Goal: Task Accomplishment & Management: Use online tool/utility

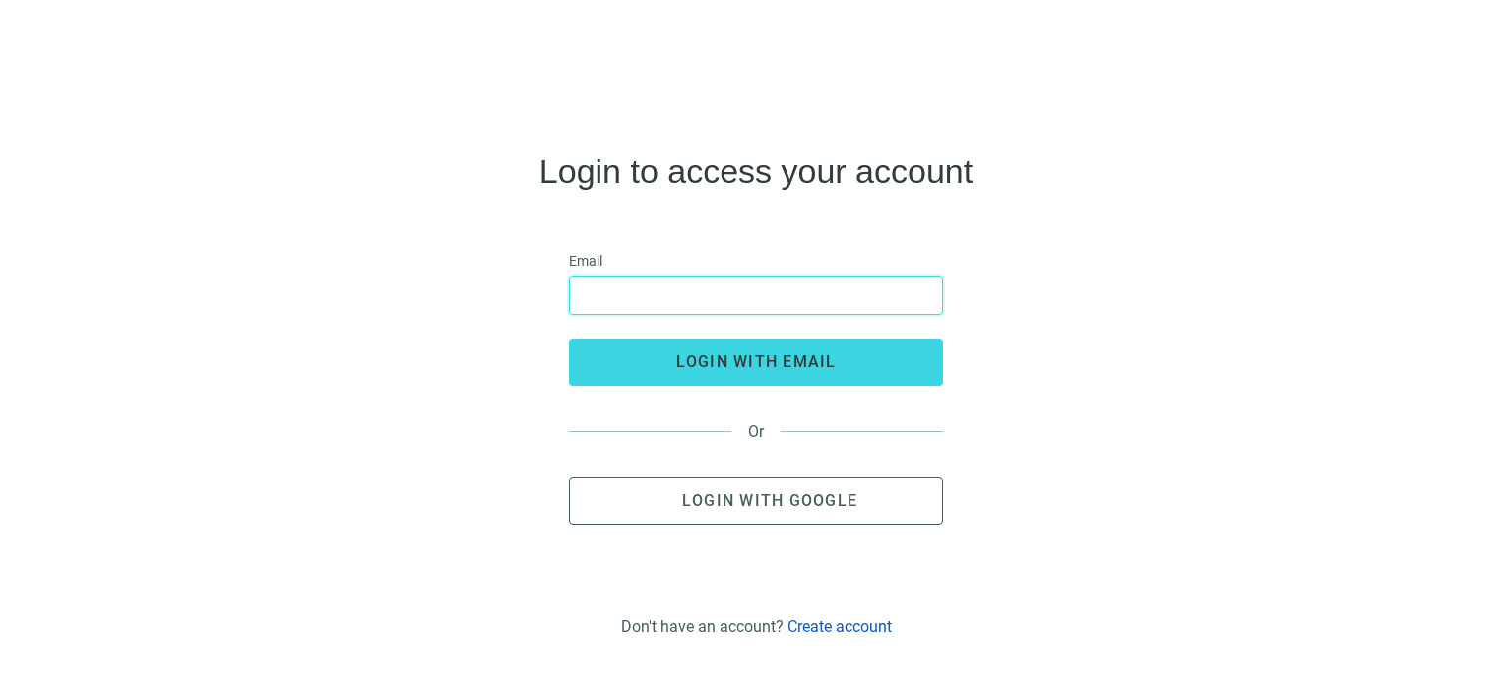
click at [645, 308] on input "email" at bounding box center [756, 295] width 349 height 37
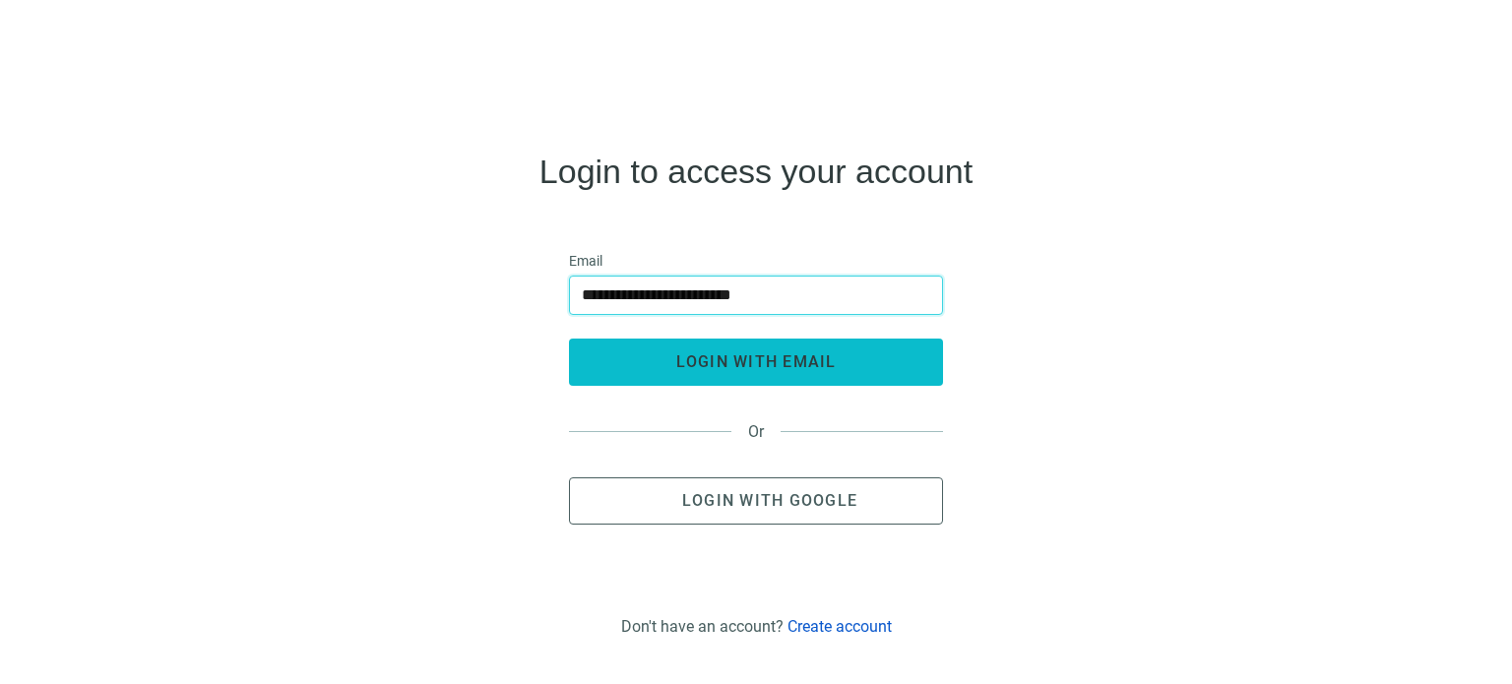
type input "**********"
click at [717, 363] on span "login with email" at bounding box center [756, 361] width 160 height 19
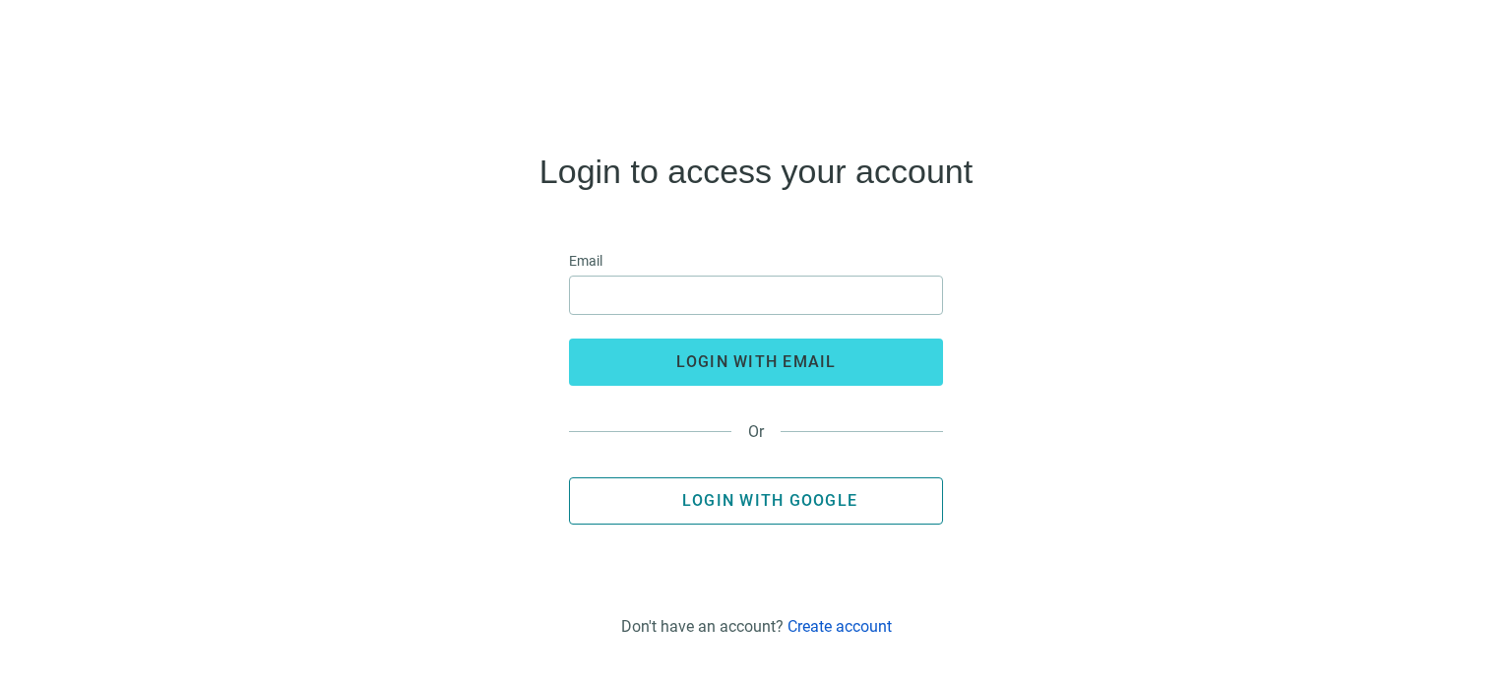
click at [815, 503] on span "Login with Google" at bounding box center [769, 500] width 175 height 19
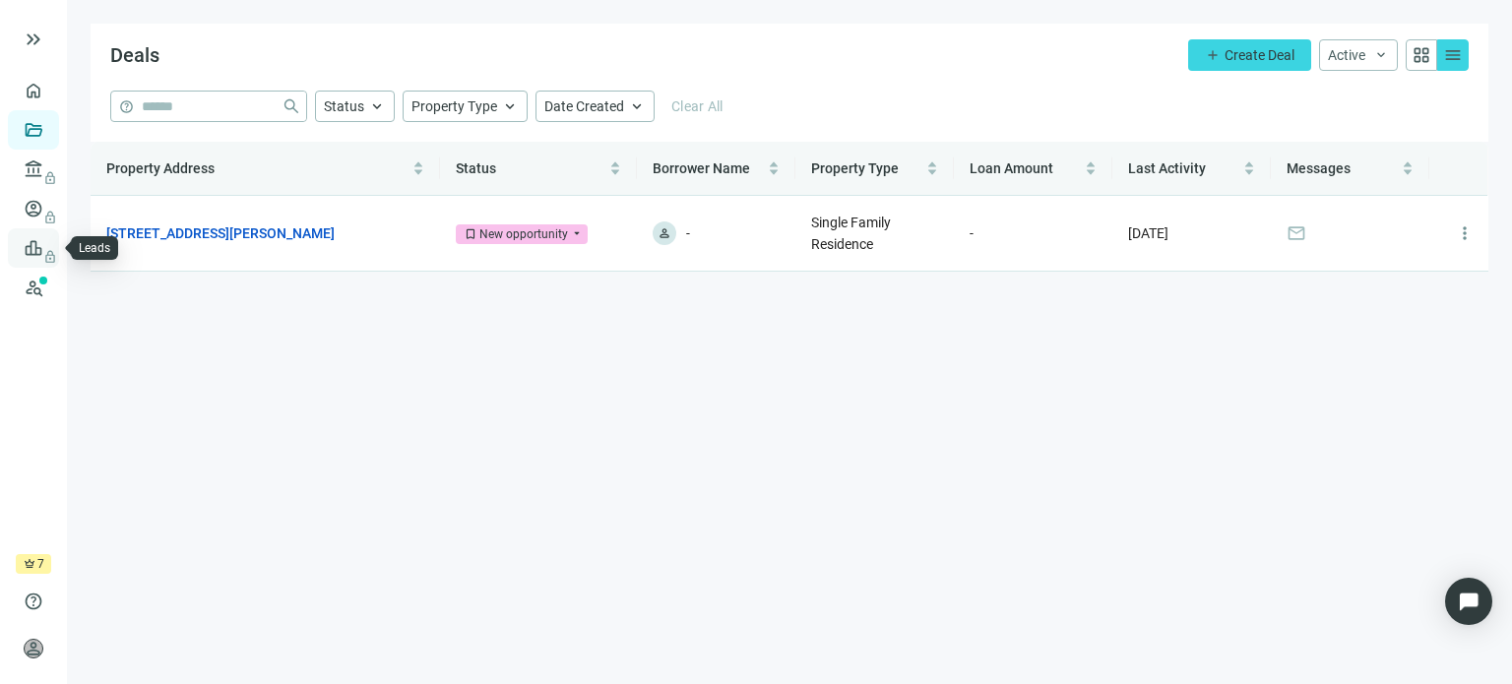
click at [40, 244] on span "lock" at bounding box center [36, 248] width 16 height 16
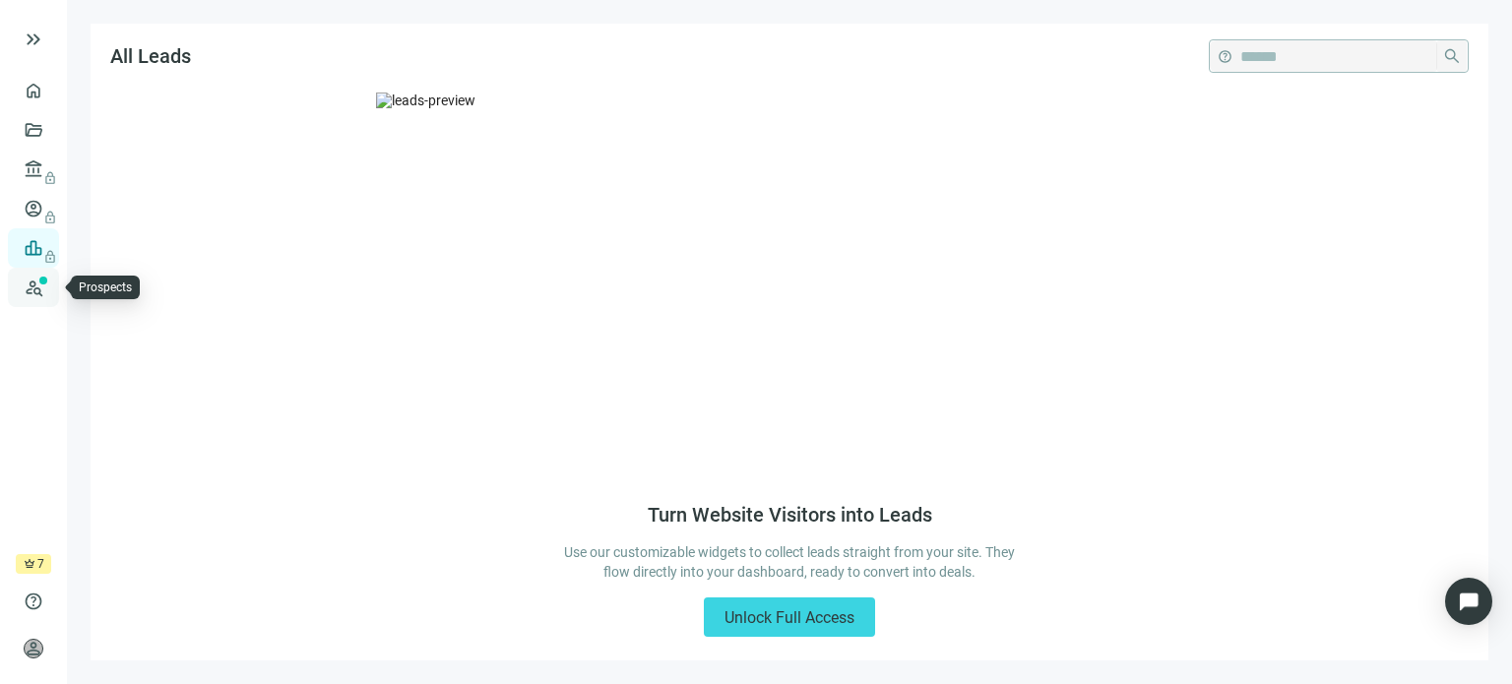
click at [53, 293] on link "Prospects New" at bounding box center [80, 287] width 63 height 39
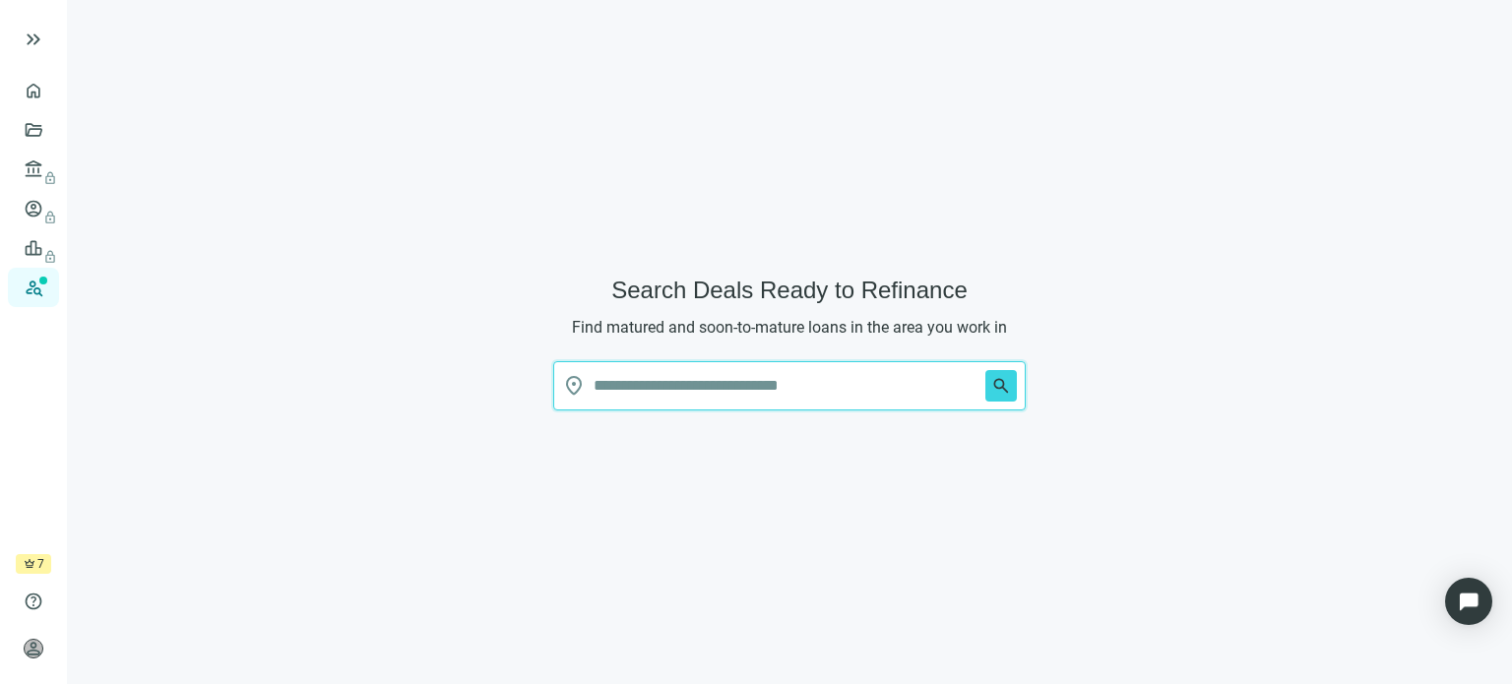
click at [611, 392] on input "text" at bounding box center [786, 385] width 384 height 47
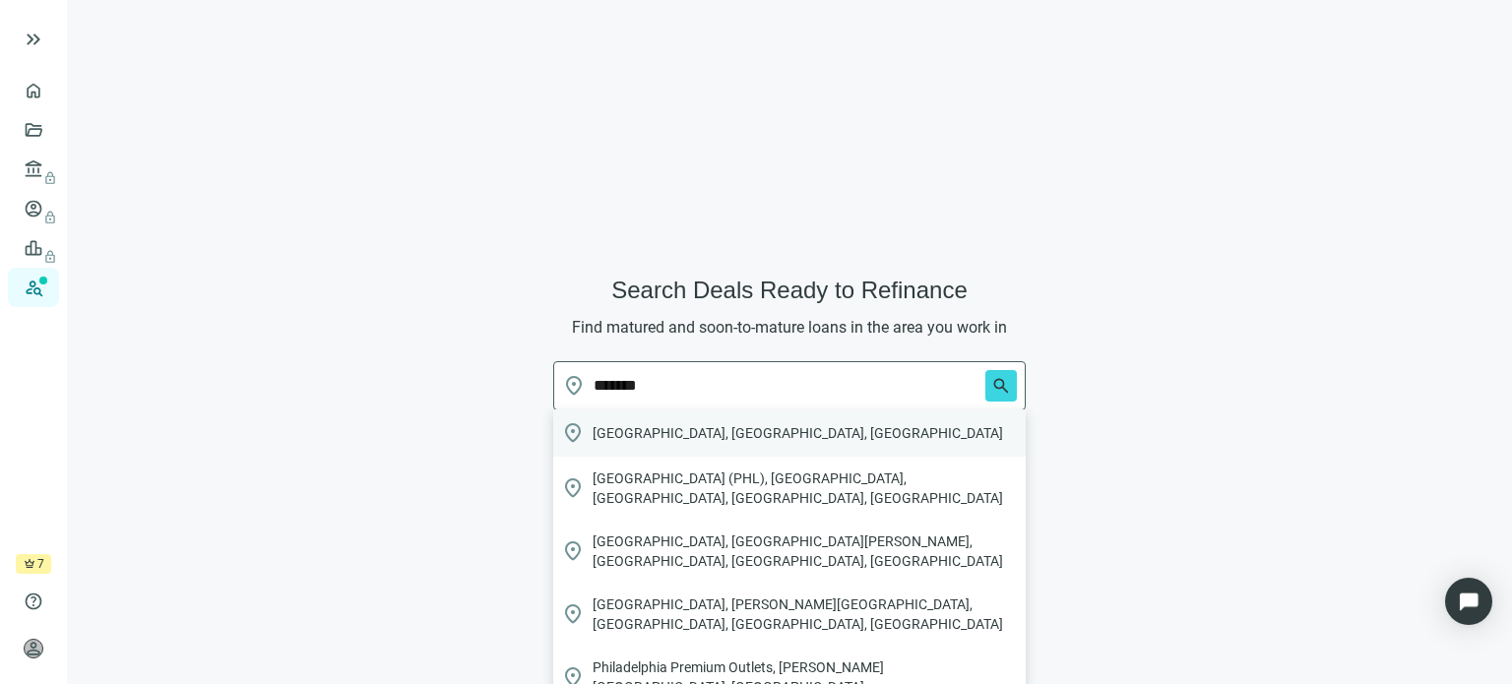
click at [619, 437] on span "[GEOGRAPHIC_DATA], [GEOGRAPHIC_DATA], [GEOGRAPHIC_DATA]" at bounding box center [798, 433] width 411 height 20
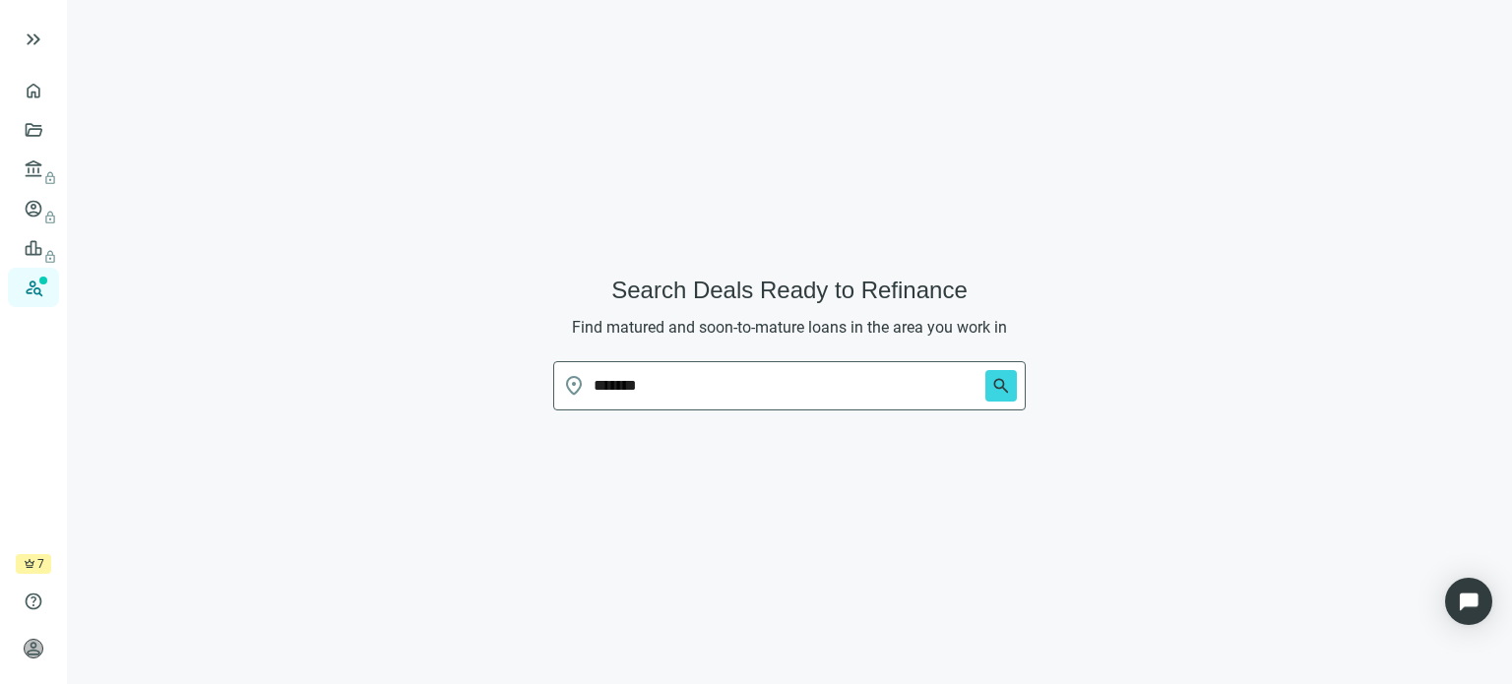
type input "**********"
click at [995, 390] on span "search" at bounding box center [1001, 386] width 20 height 20
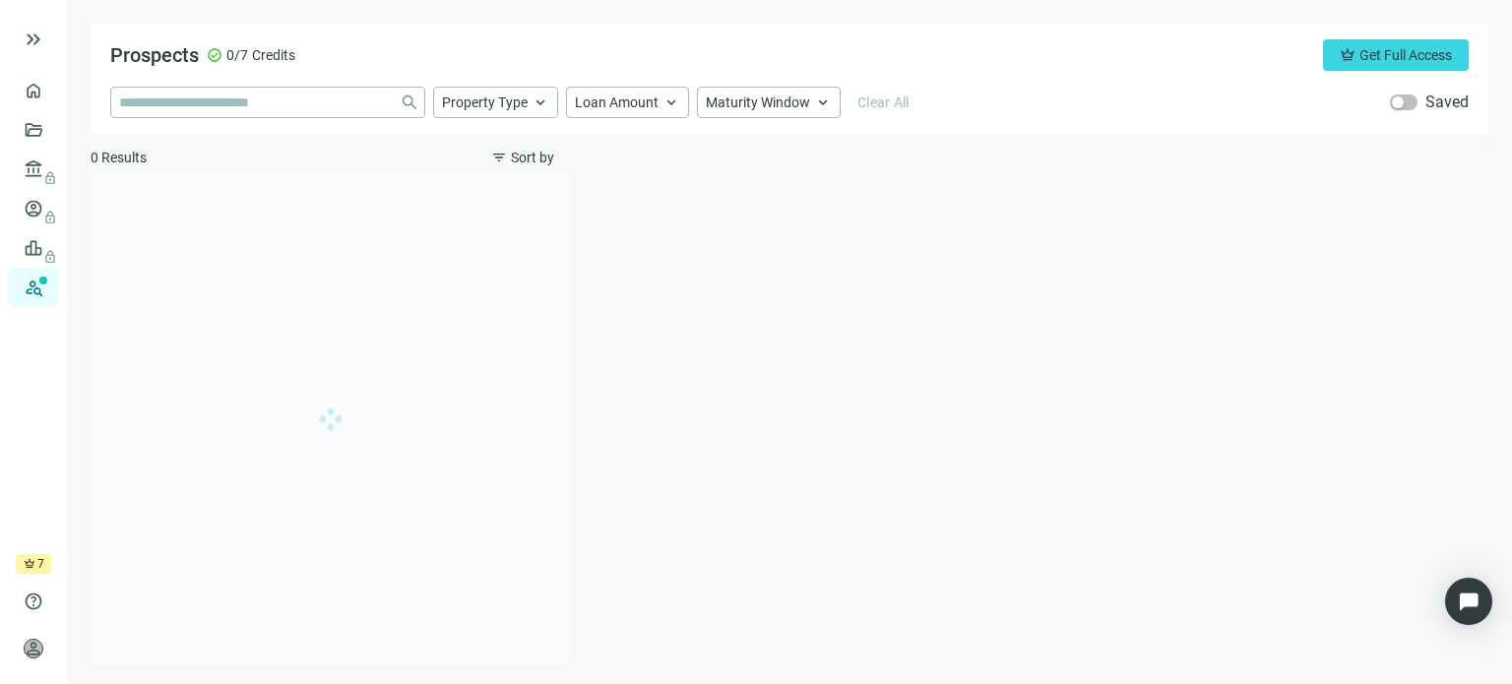
type input "**********"
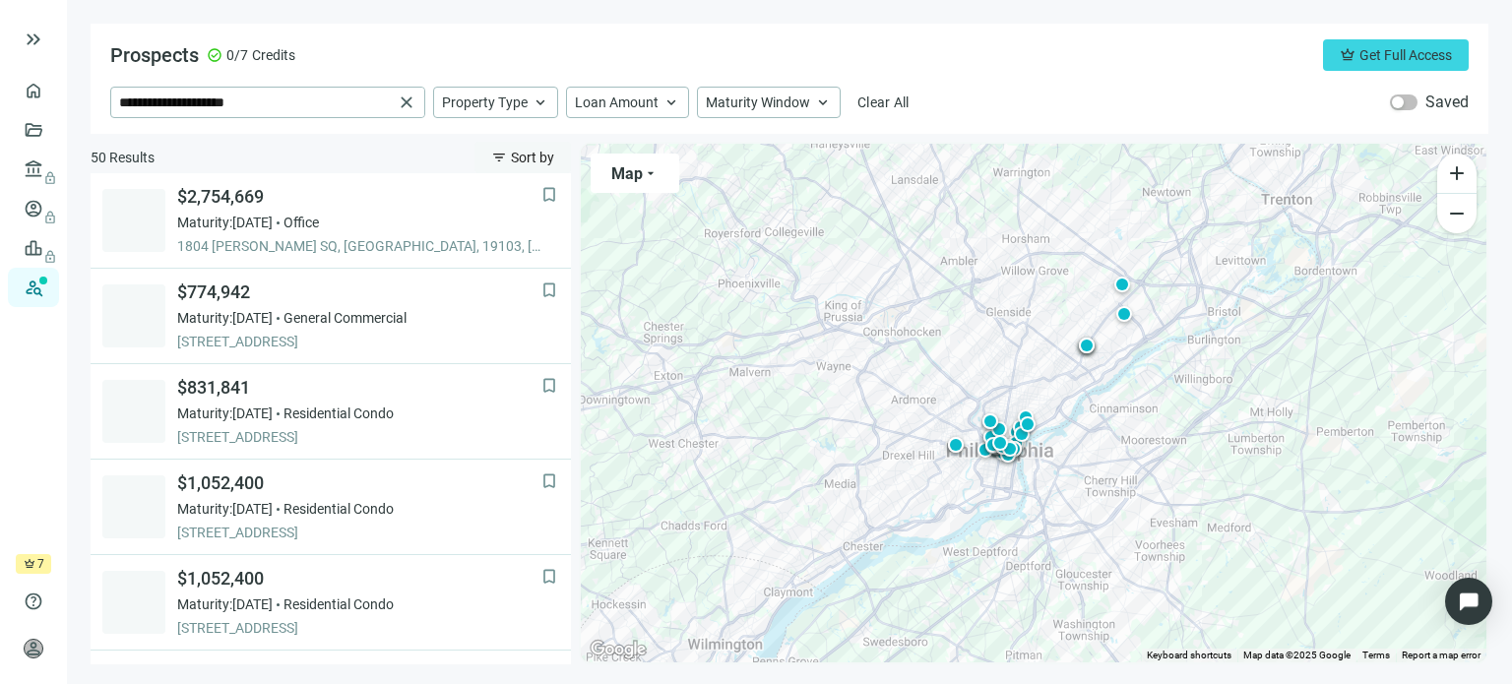
click at [512, 159] on span "Sort by" at bounding box center [532, 158] width 43 height 16
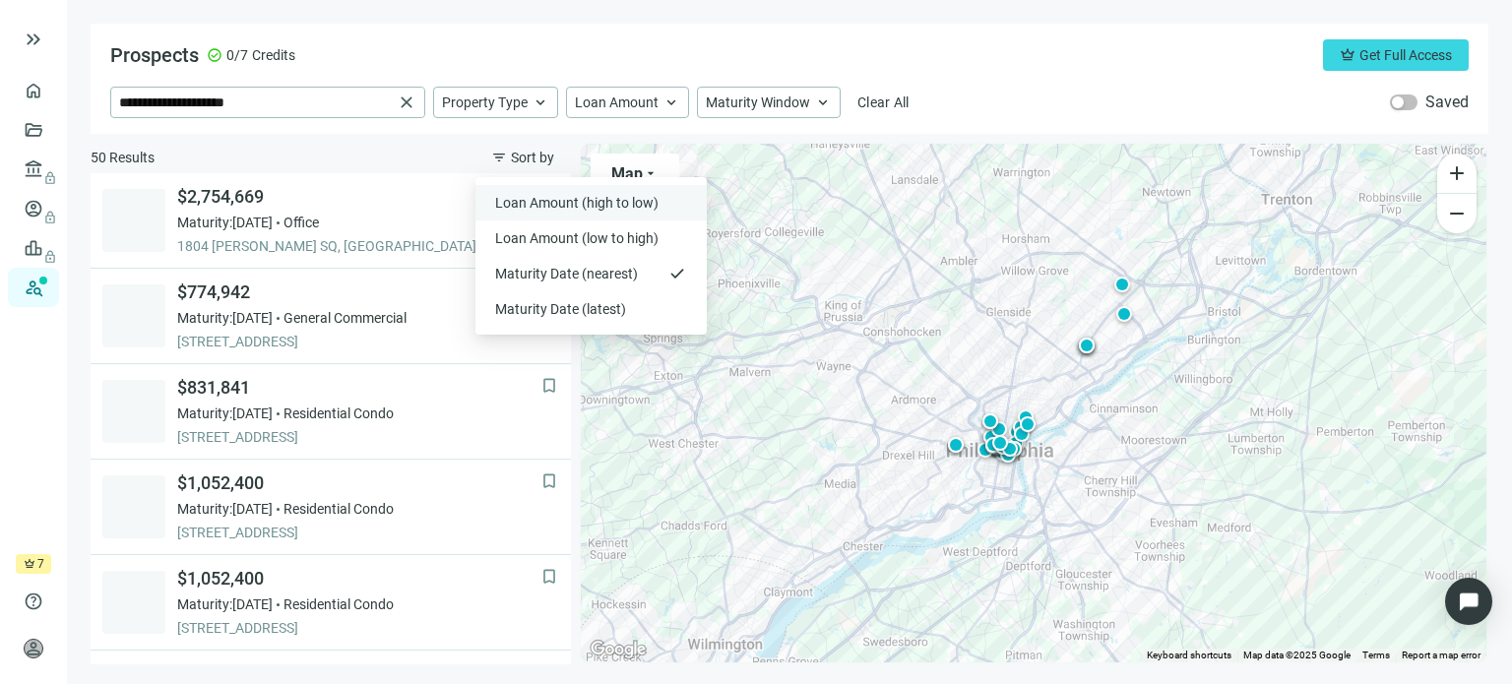
click at [516, 209] on span "Loan Amount (high to low)" at bounding box center [578, 203] width 167 height 20
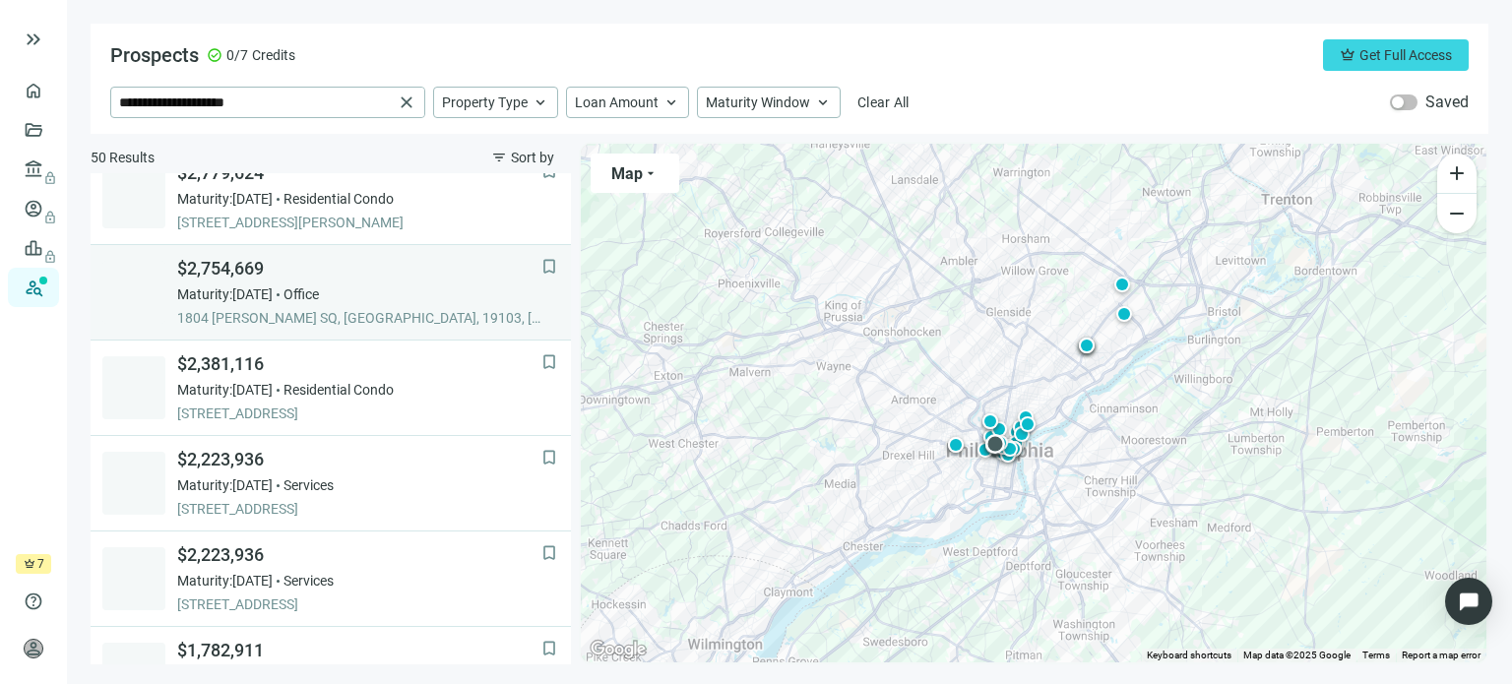
scroll to position [217, 0]
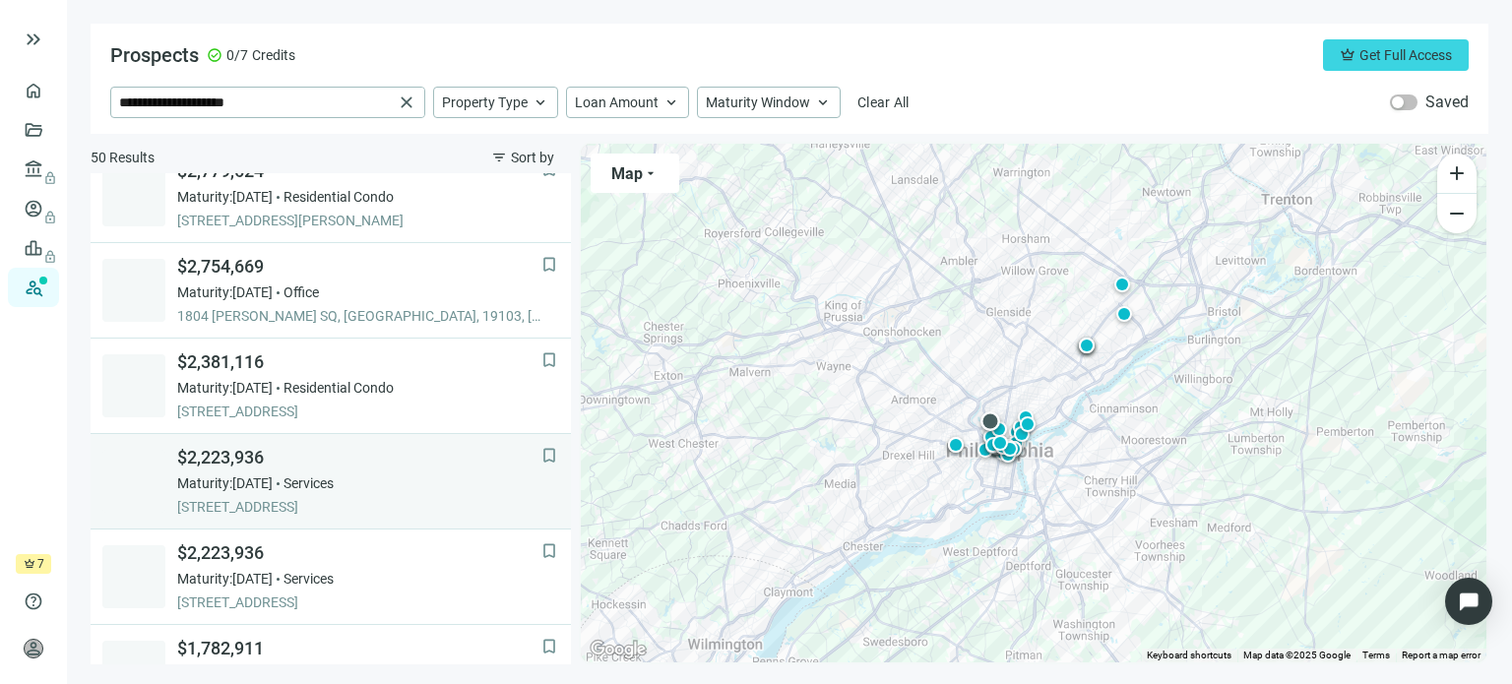
click at [221, 461] on span "$2,223,936" at bounding box center [359, 458] width 364 height 24
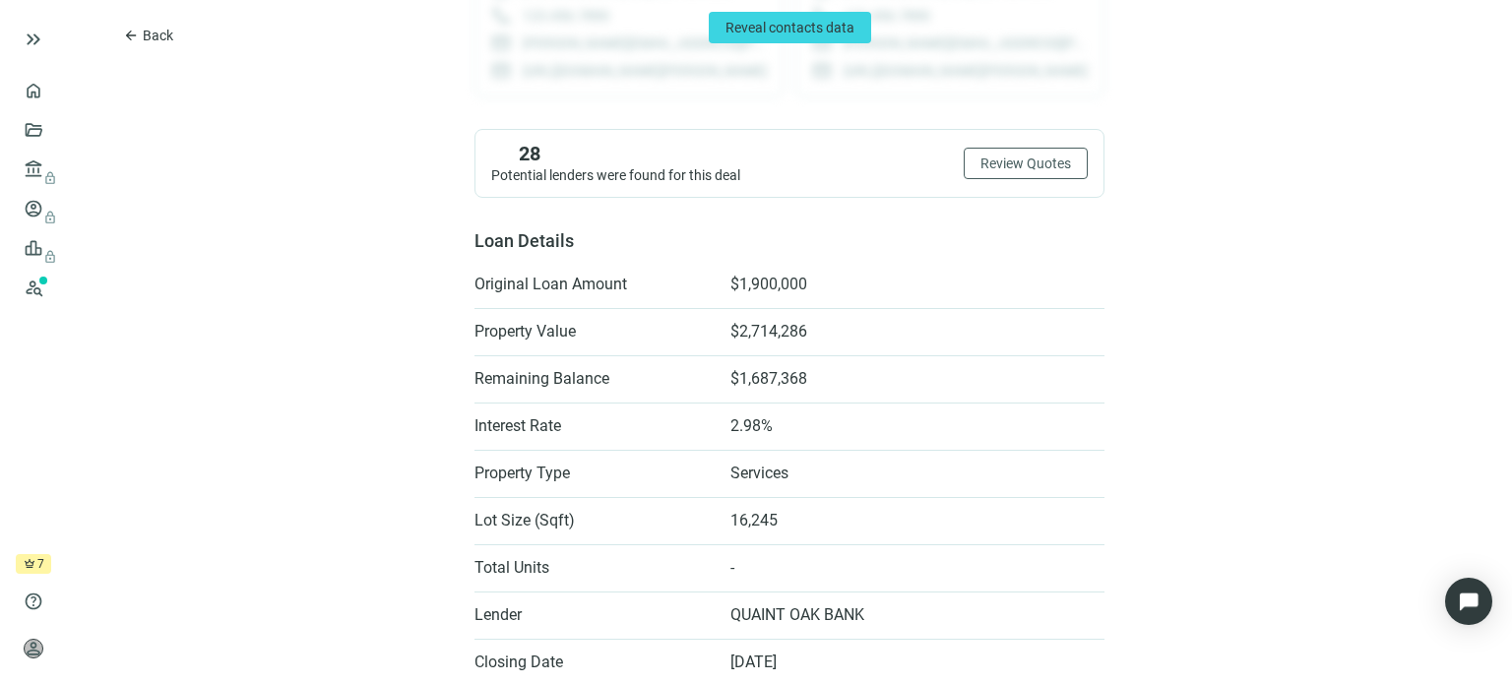
scroll to position [324, 0]
click at [1043, 172] on button "Review Quotes" at bounding box center [1026, 166] width 124 height 32
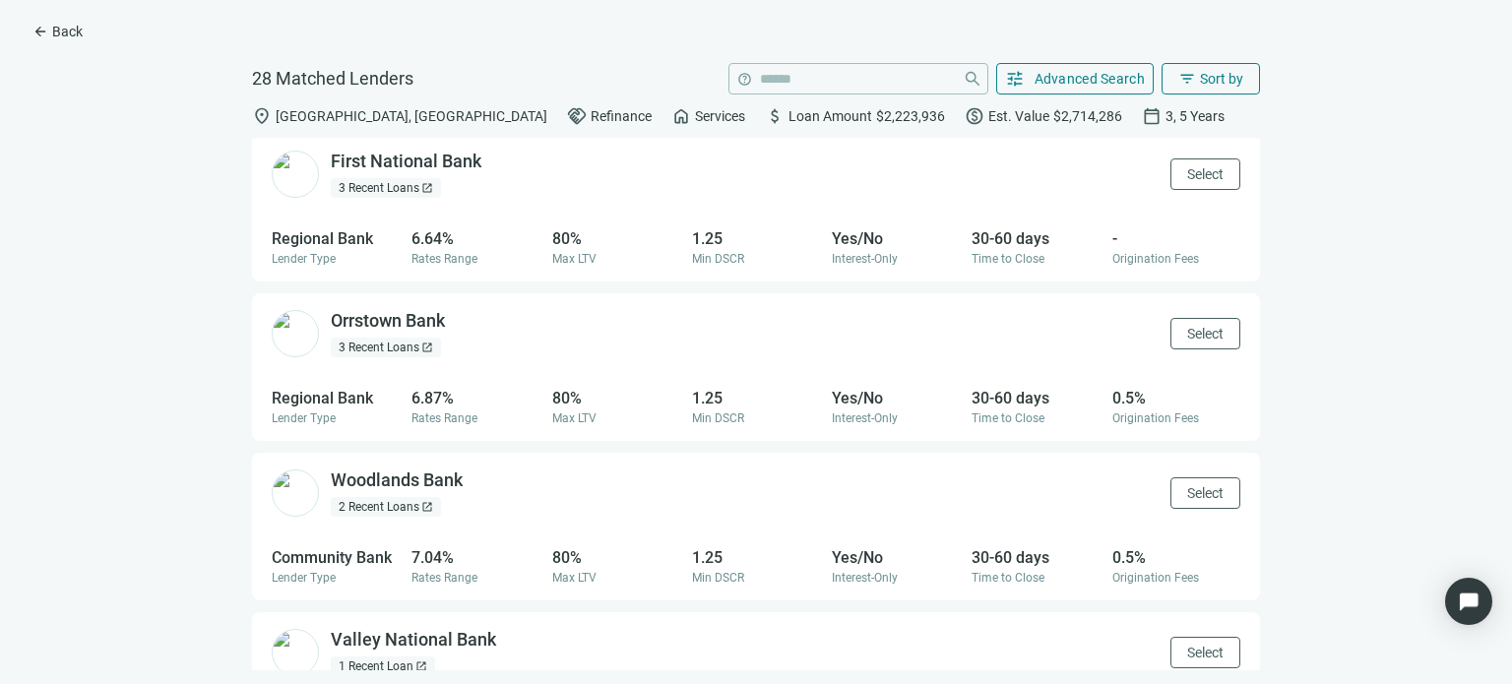
scroll to position [162, 0]
click at [32, 29] on button "arrow_back Back" at bounding box center [58, 32] width 84 height 32
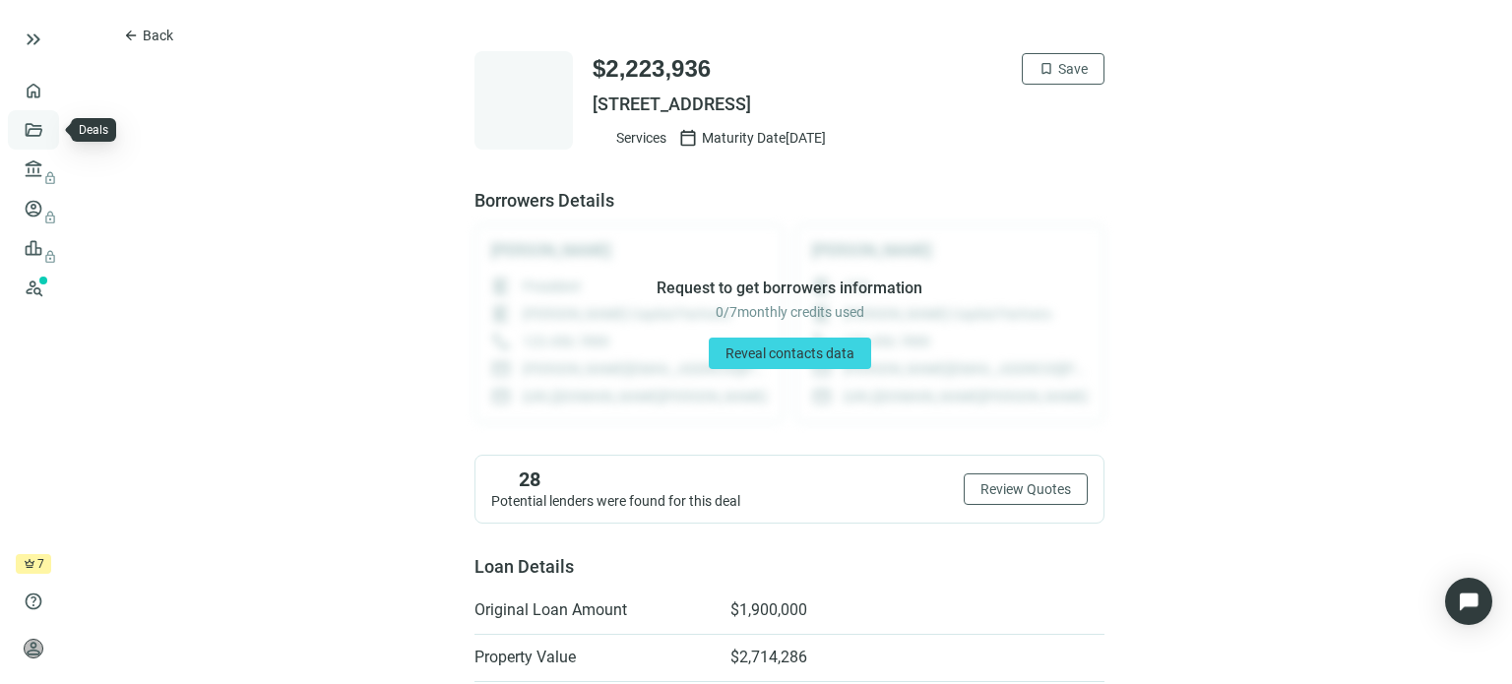
click at [49, 133] on link "Deals" at bounding box center [66, 130] width 35 height 16
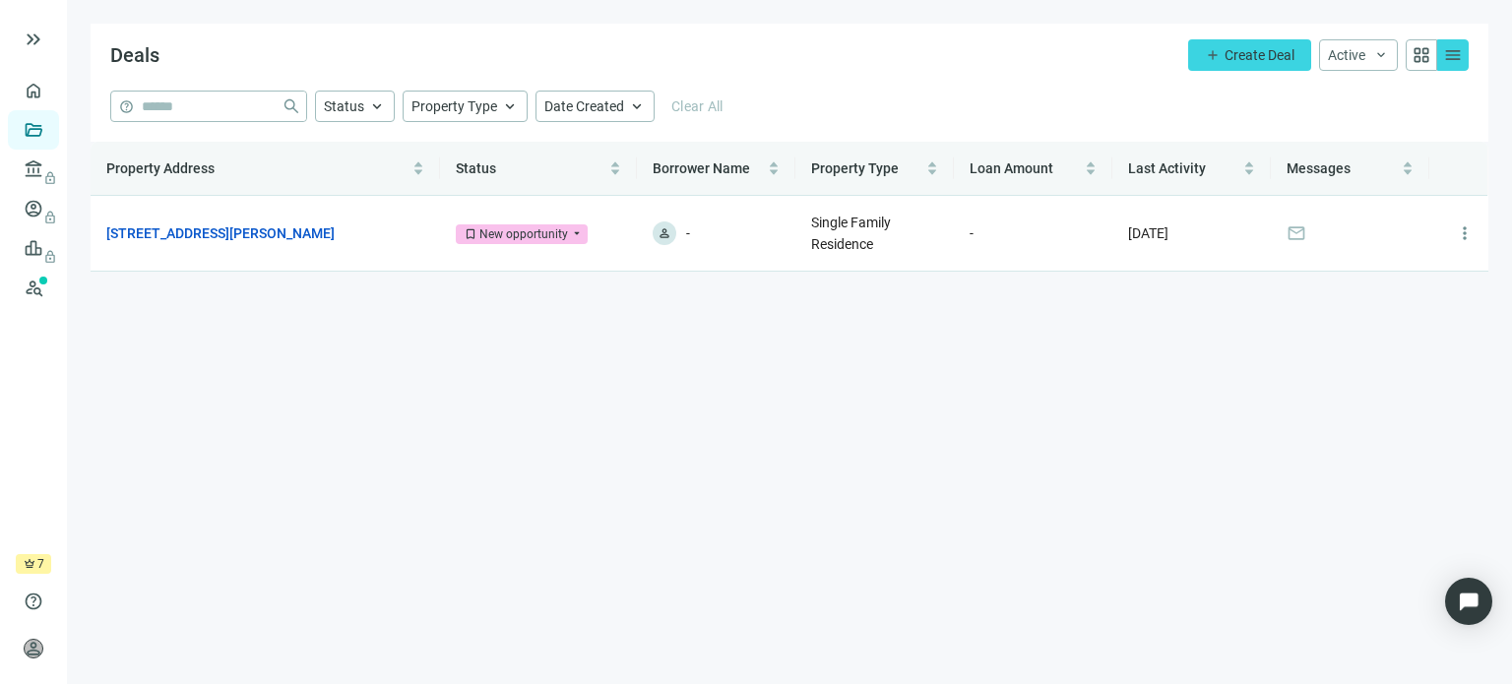
click at [1274, 38] on div "Deals add Create Deal Active keyboard_arrow_down grid_view menu" at bounding box center [790, 57] width 1398 height 67
click at [1272, 41] on button "add Create Deal" at bounding box center [1249, 55] width 123 height 32
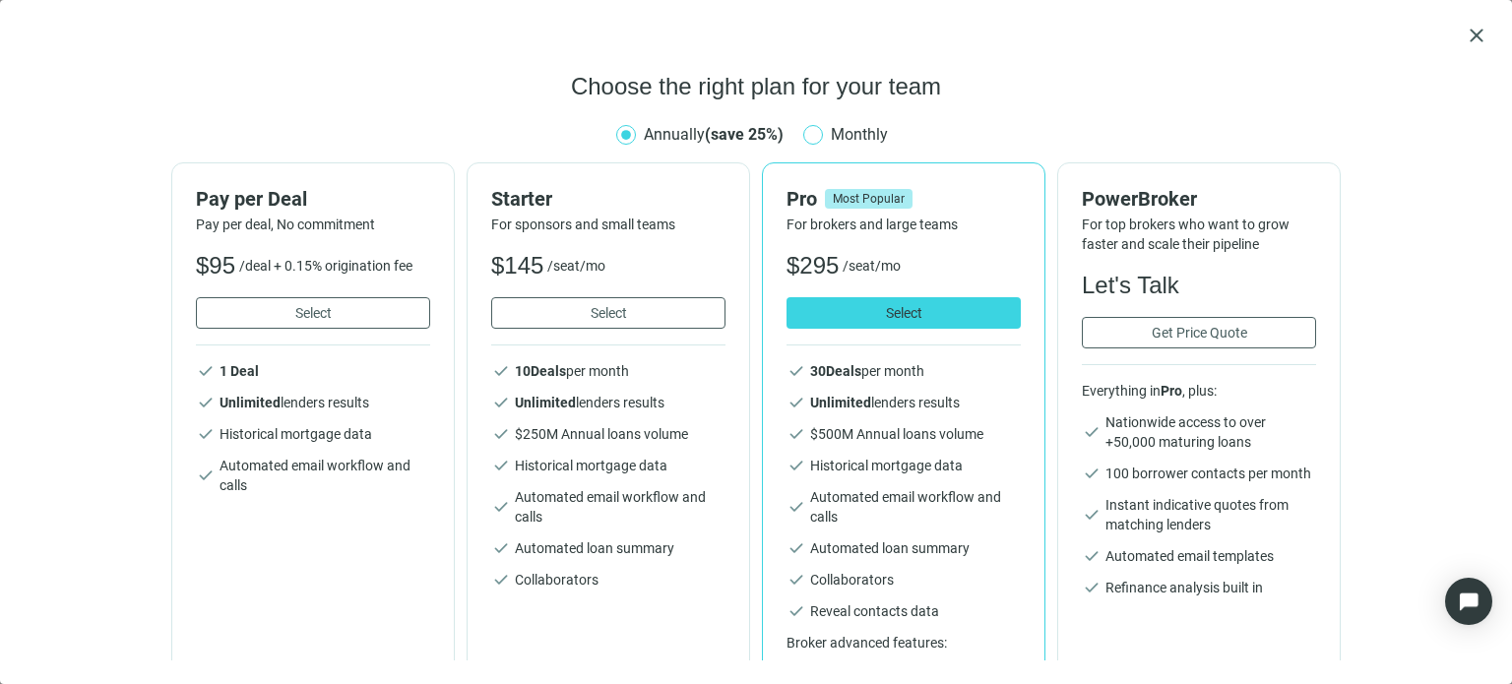
click at [823, 127] on span "Monthly" at bounding box center [859, 134] width 73 height 25
